Goal: Navigation & Orientation: Find specific page/section

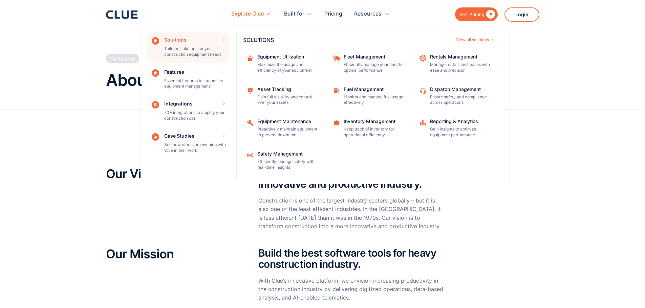
click at [252, 13] on div "Explore Clue" at bounding box center [247, 13] width 33 height 21
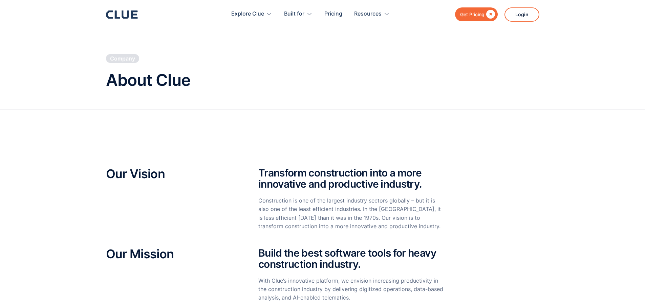
click at [122, 15] on icon at bounding box center [125, 14] width 7 height 8
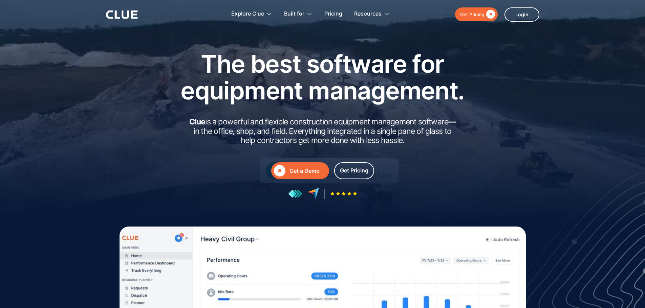
click at [640, 7] on html "Get Pricing  Explore Clue Solutions Tailored solutions for your construction e…" at bounding box center [322, 154] width 645 height 308
